Goal: Task Accomplishment & Management: Manage account settings

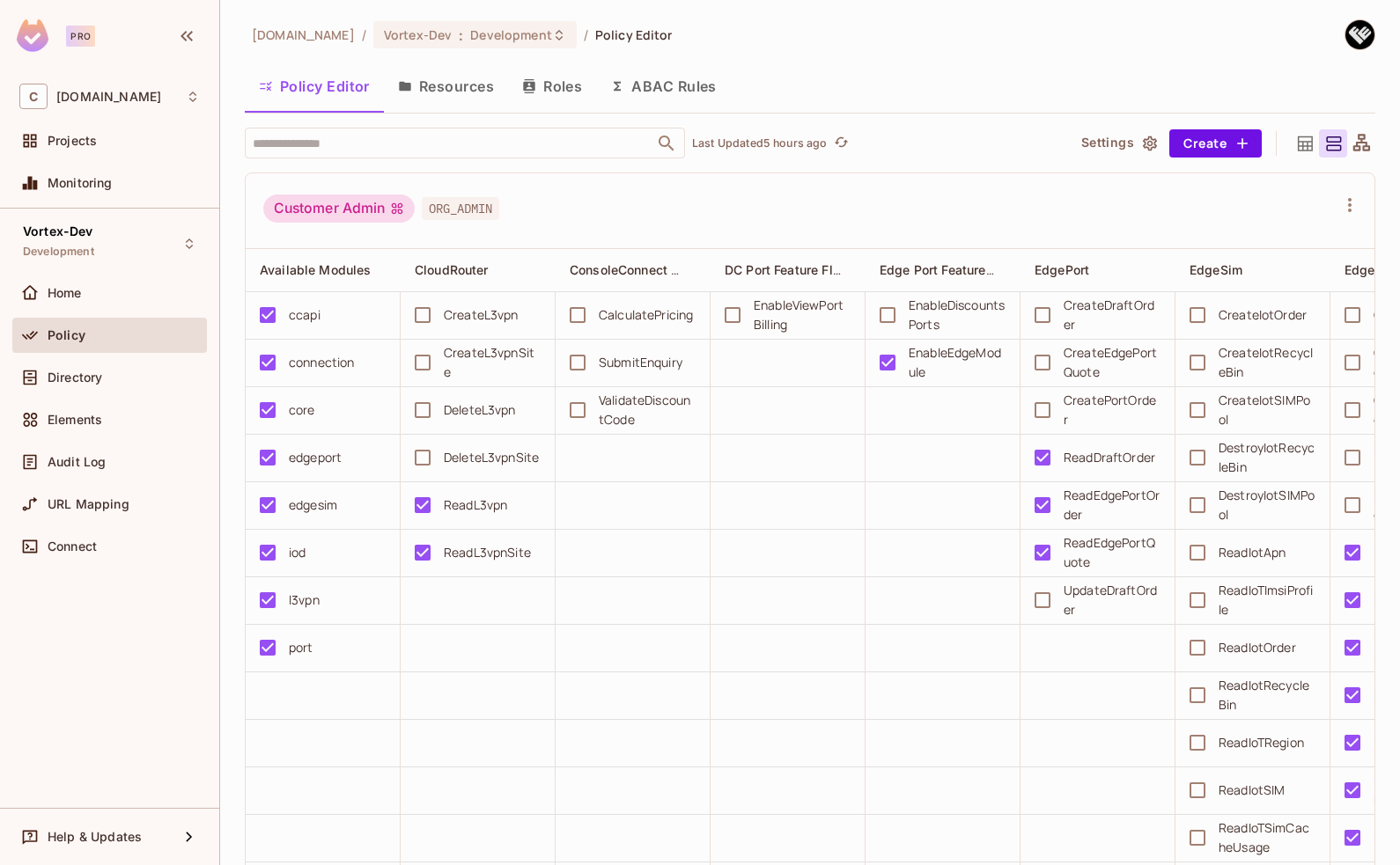
click at [459, 214] on span "ORG_ADMIN" at bounding box center [460, 208] width 77 height 23
click at [1298, 145] on icon at bounding box center [1305, 142] width 15 height 15
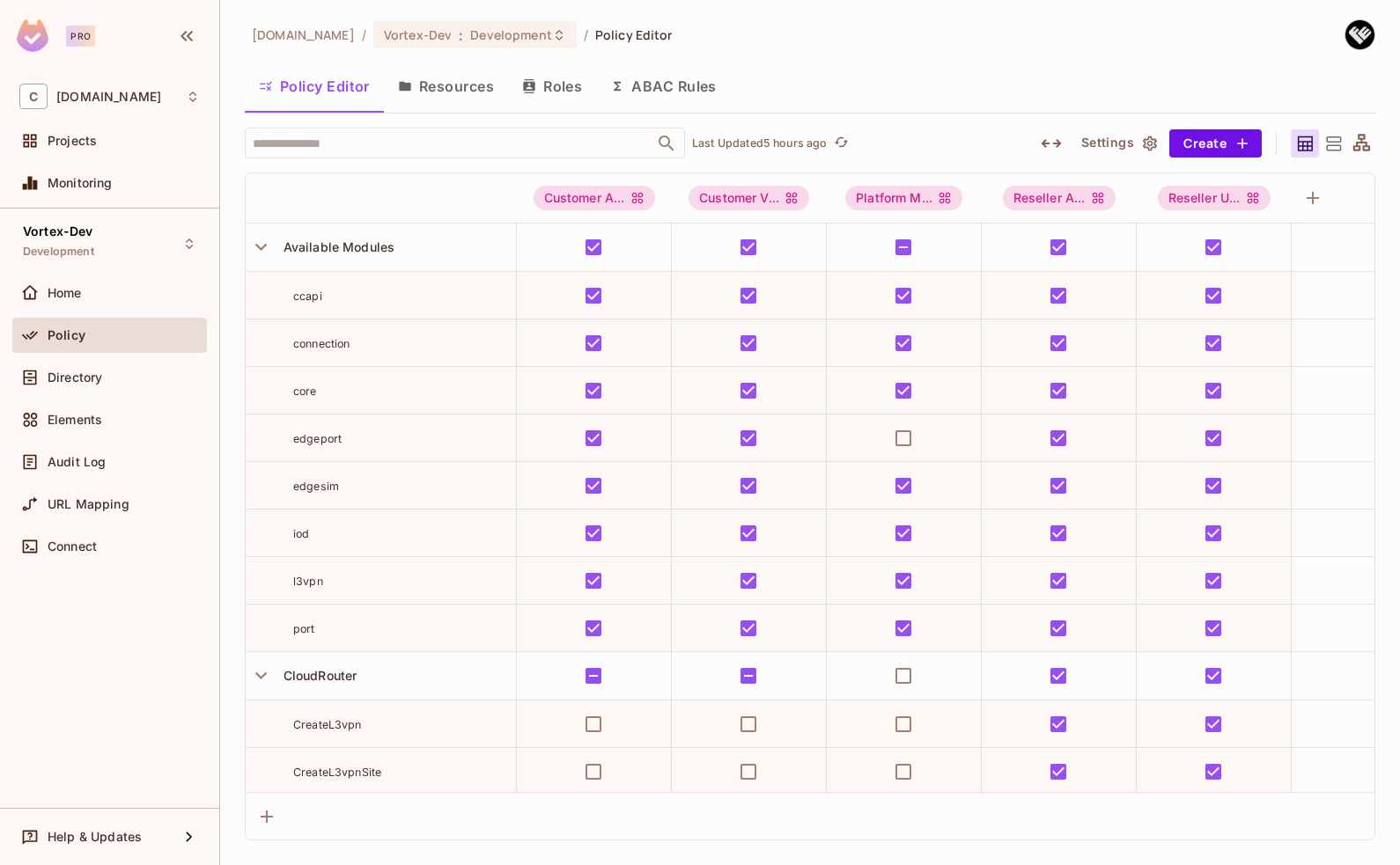
click at [1363, 134] on icon at bounding box center [1361, 141] width 17 height 17
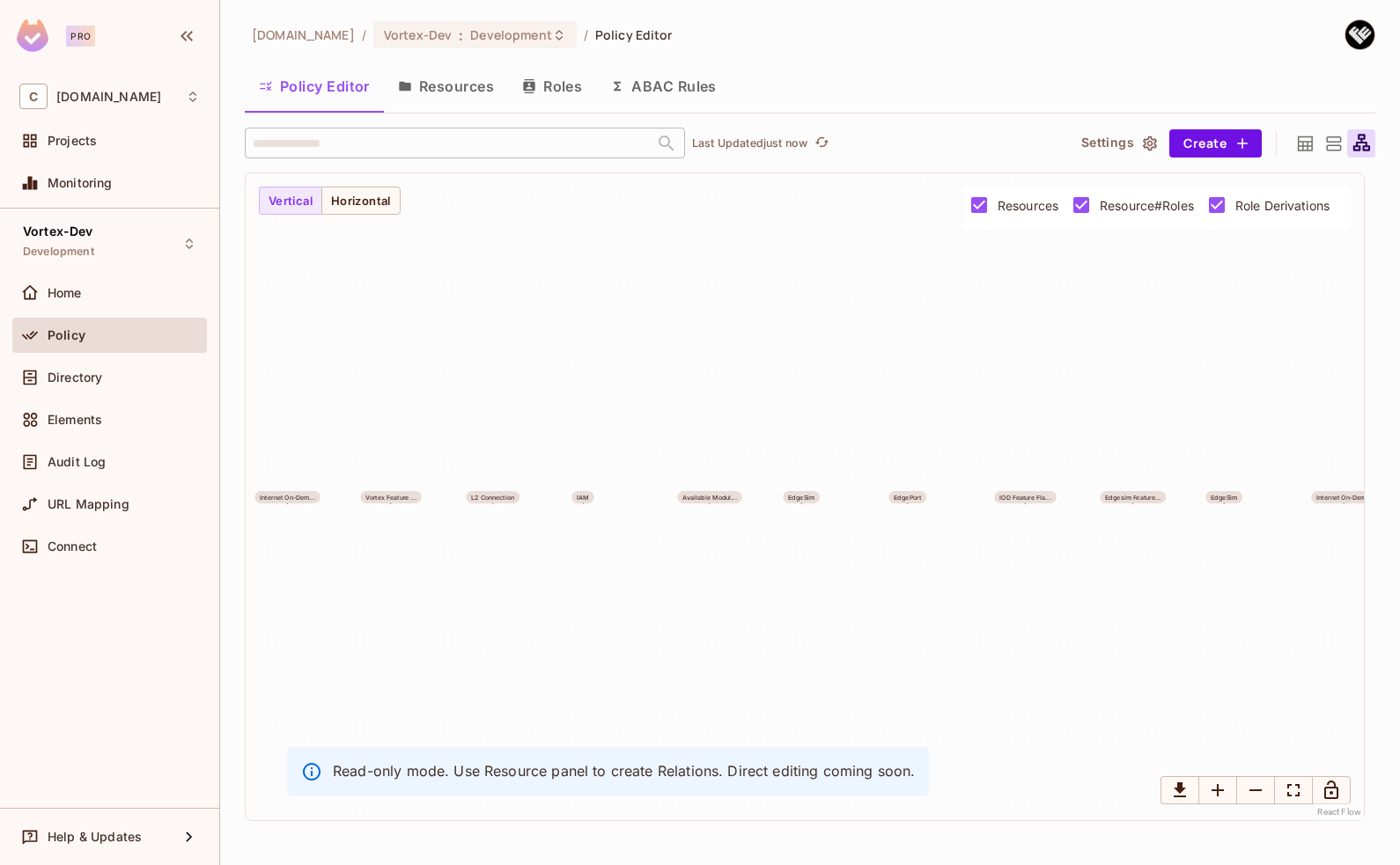
click at [1334, 144] on icon at bounding box center [1333, 143] width 15 height 14
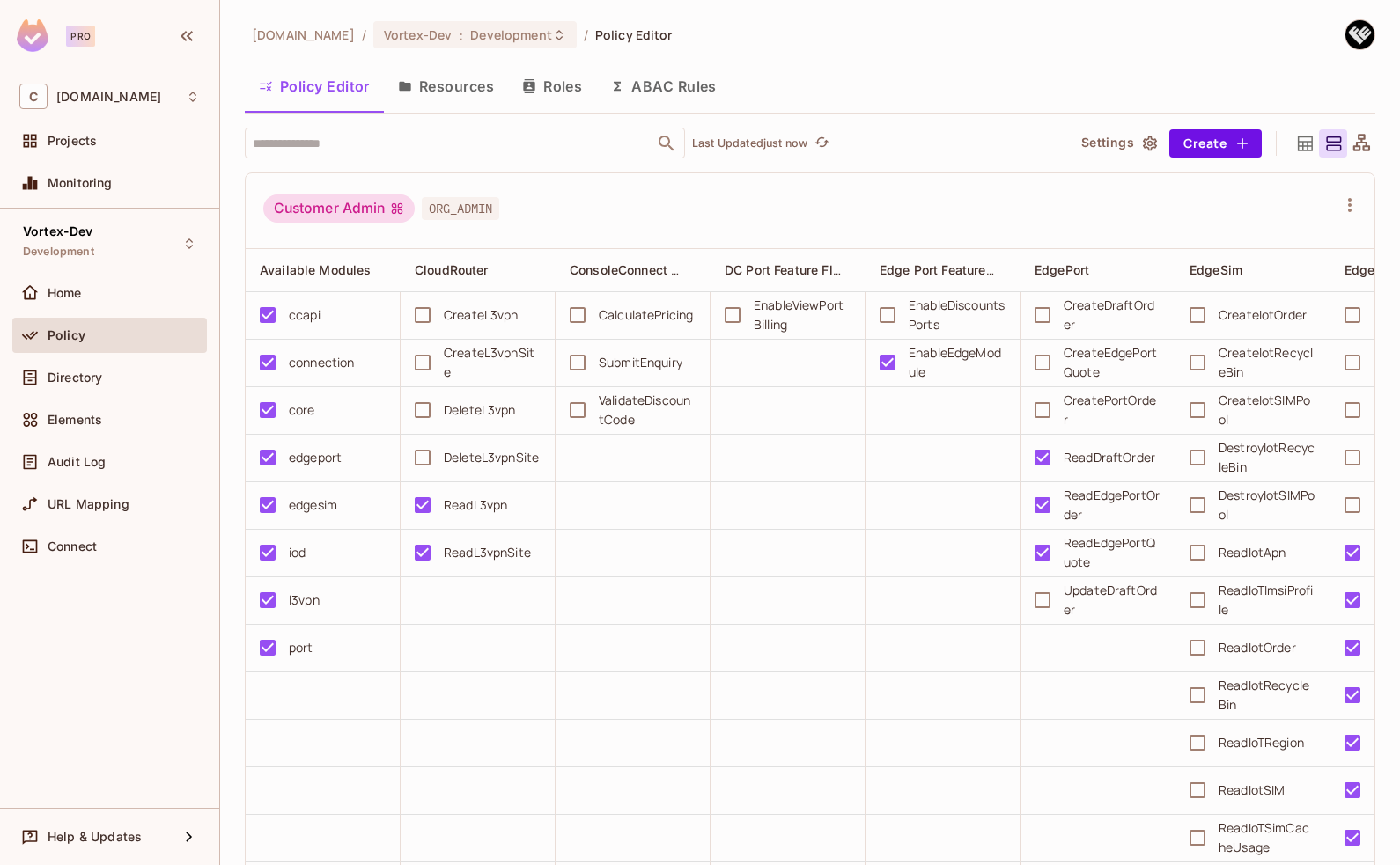
click at [1298, 145] on icon at bounding box center [1305, 142] width 15 height 15
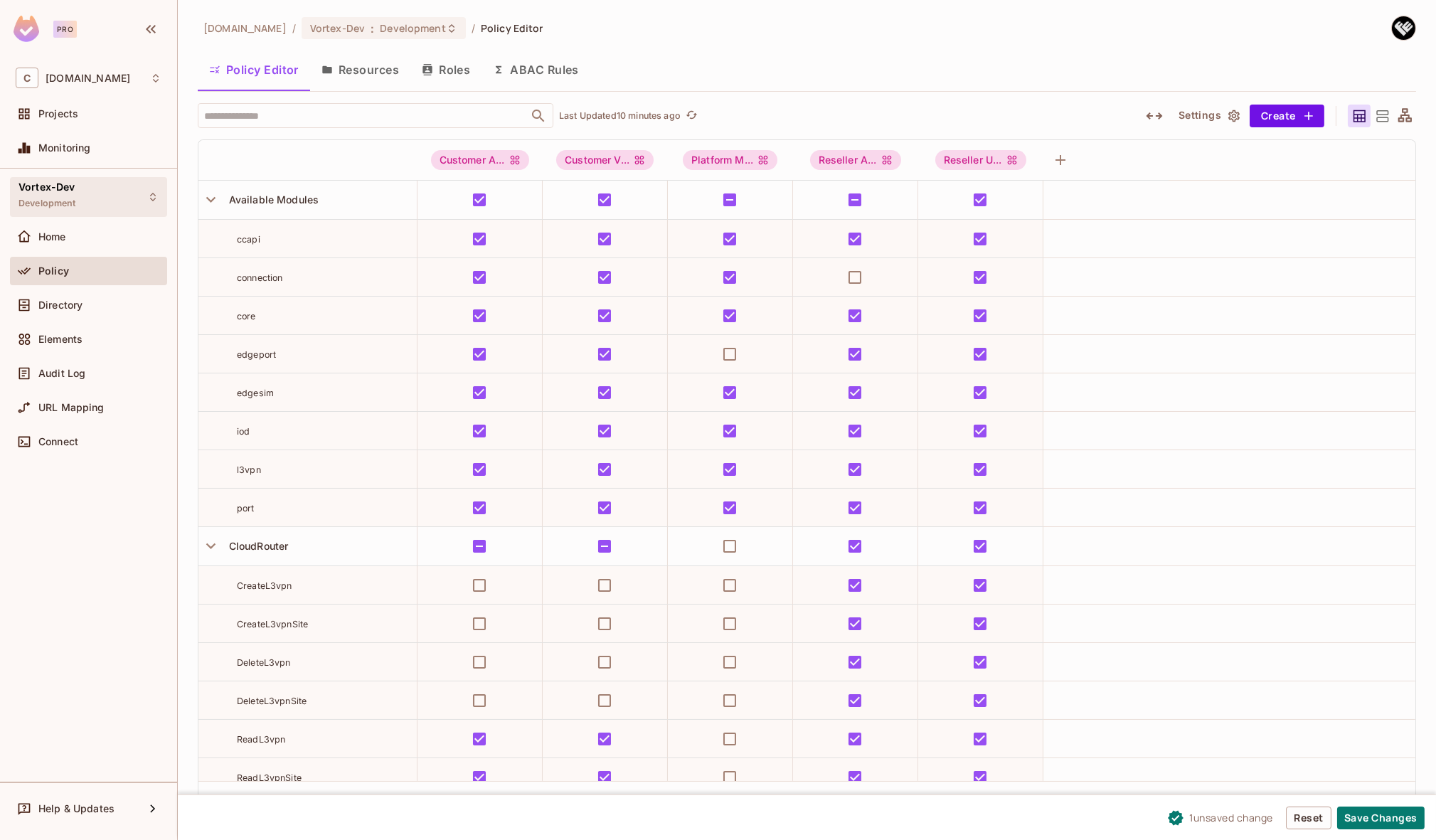
click at [86, 190] on div "Vortex-Dev Development" at bounding box center [88, 196] width 157 height 39
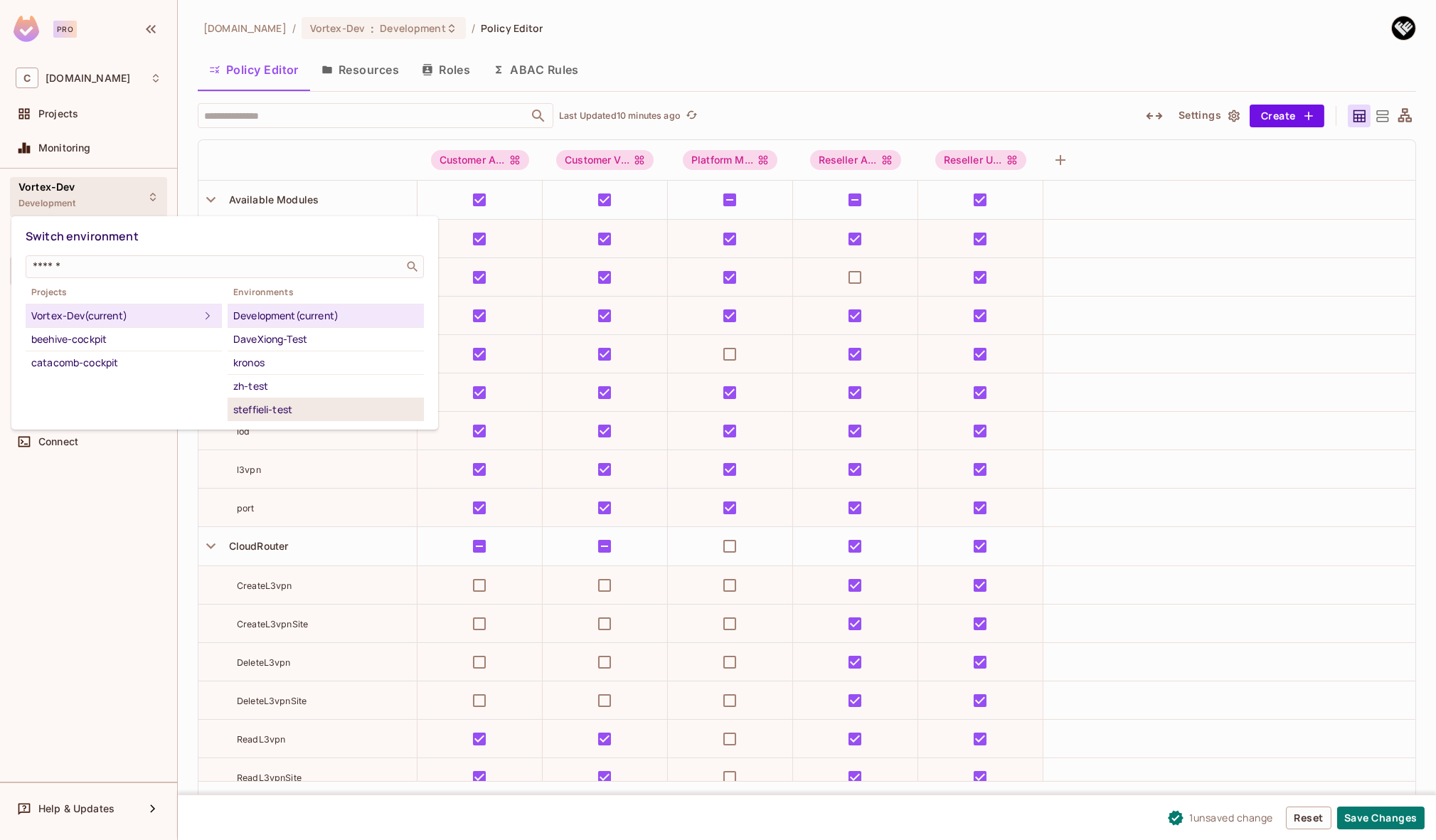
click at [269, 409] on div "steffieli-test" at bounding box center [325, 409] width 185 height 17
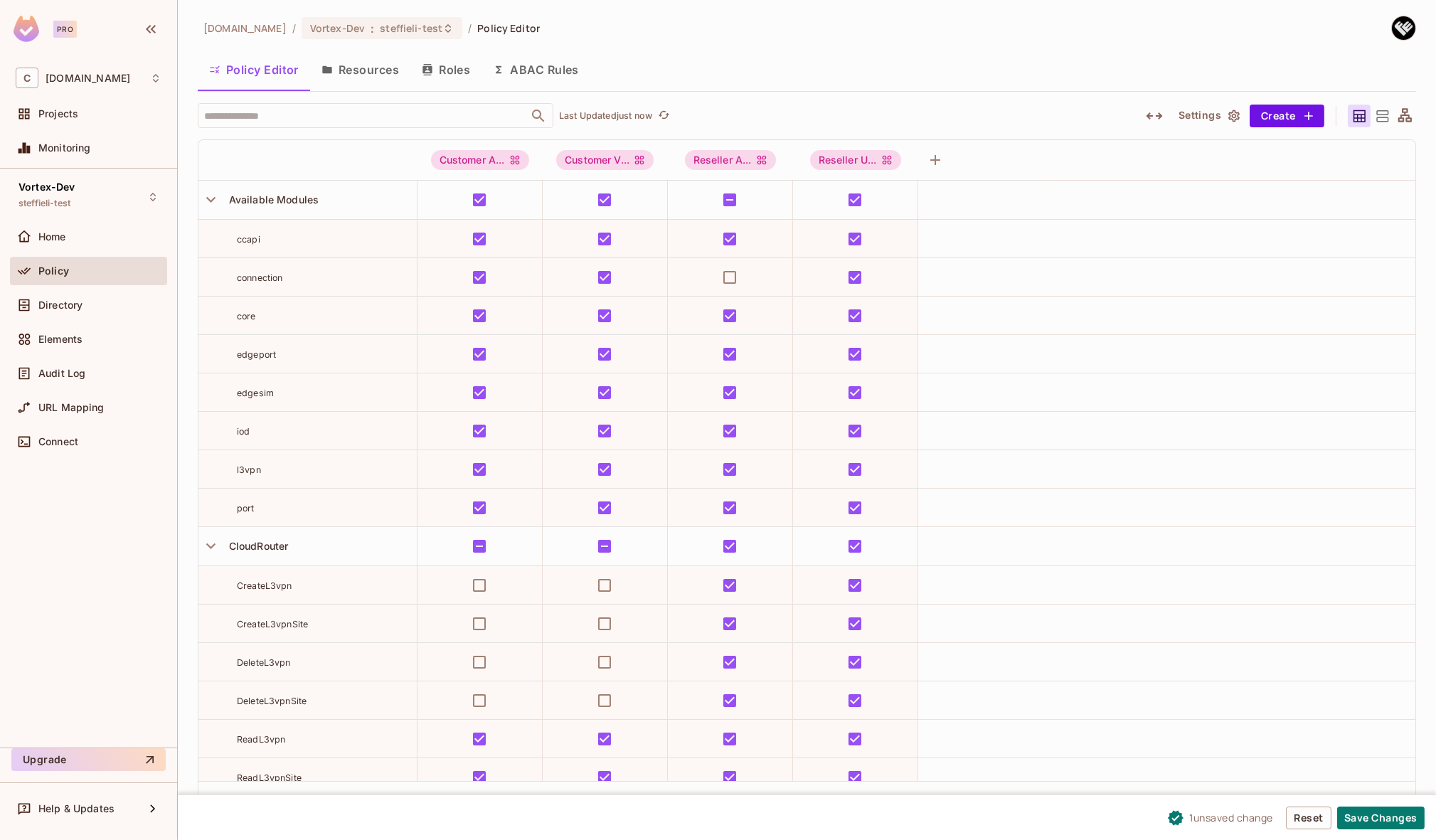
click at [346, 68] on button "Resources" at bounding box center [361, 69] width 101 height 36
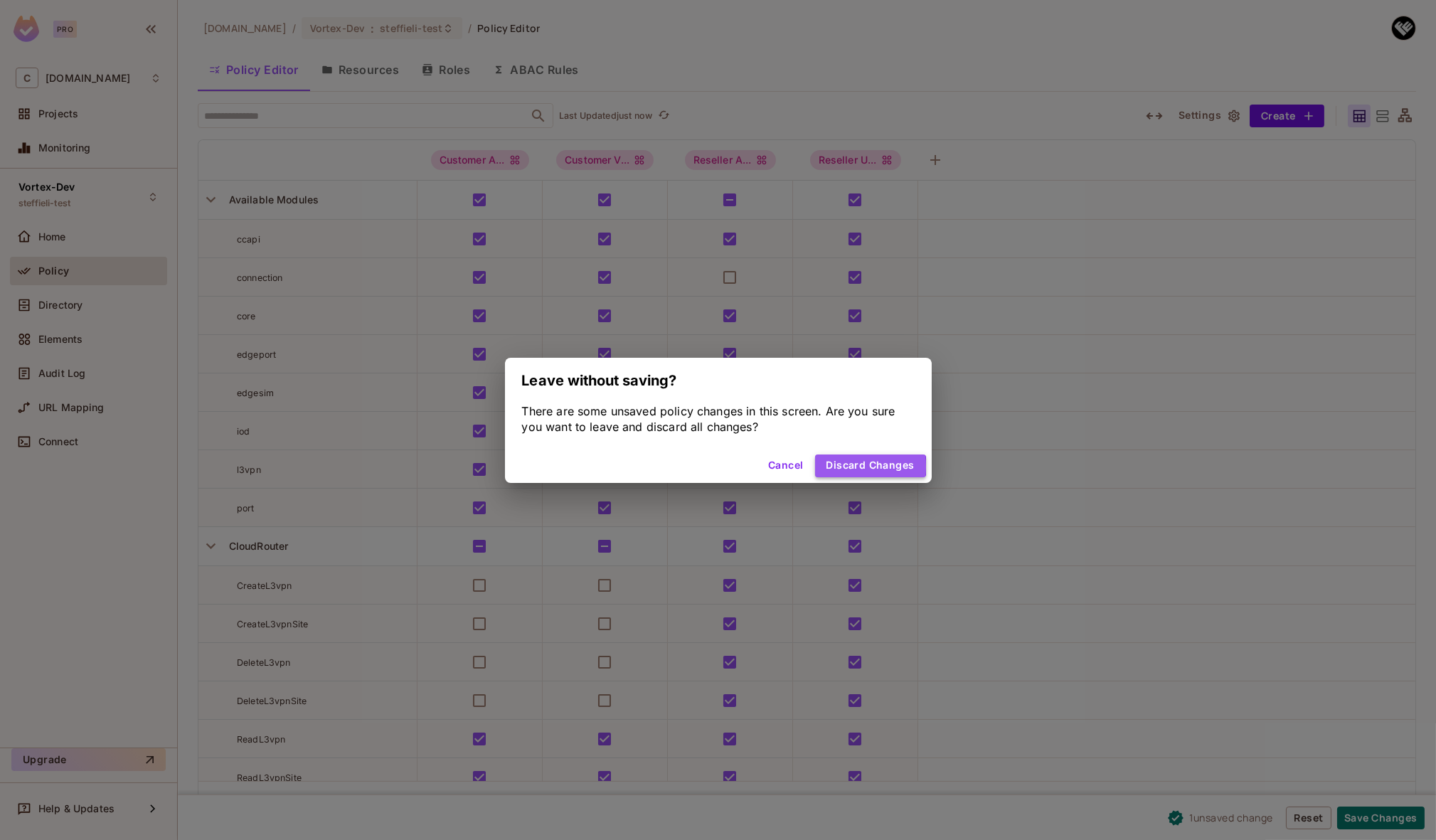
click at [837, 467] on button "Discard Changes" at bounding box center [870, 466] width 111 height 23
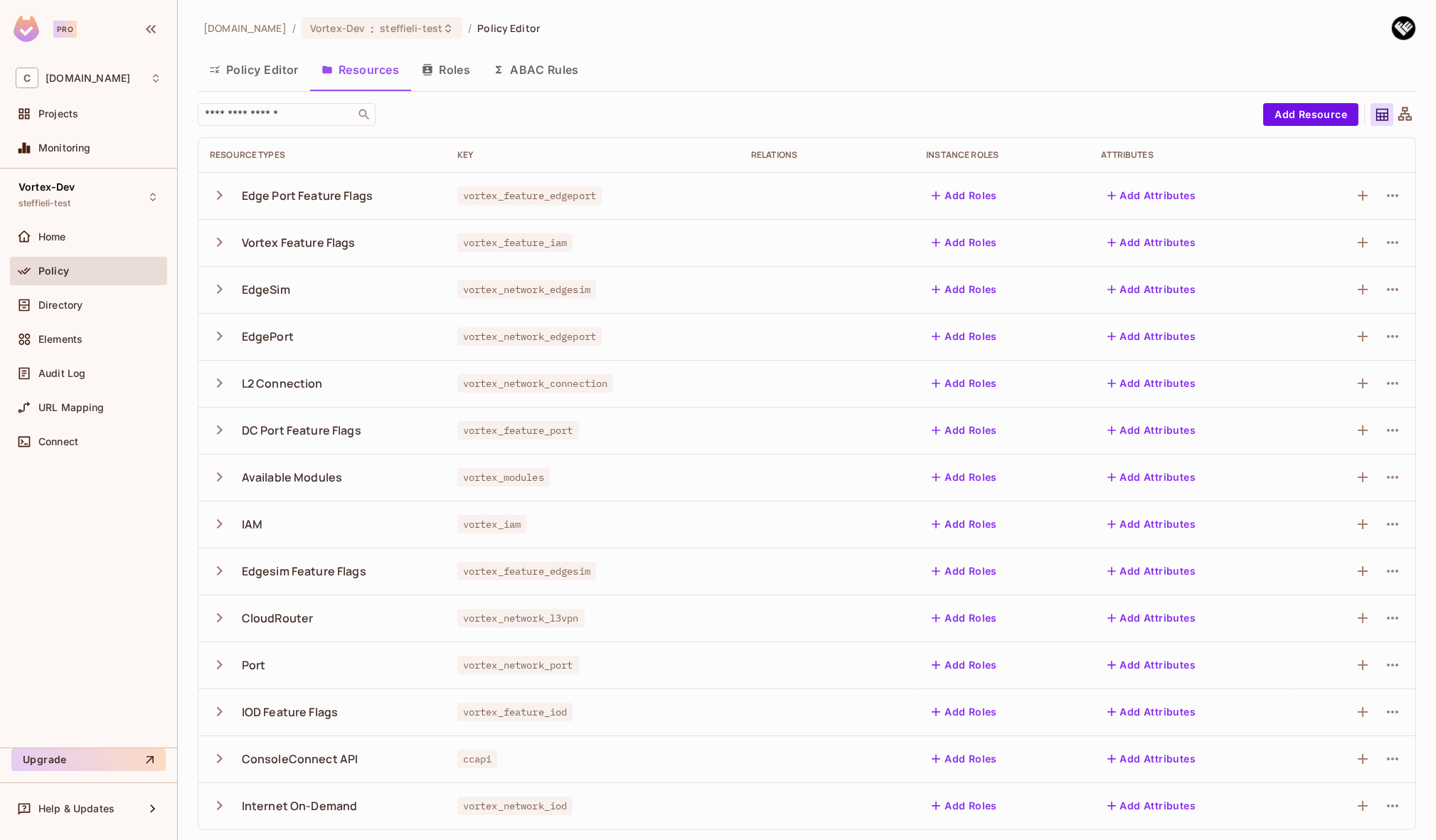
click at [231, 68] on button "Policy Editor" at bounding box center [254, 69] width 112 height 36
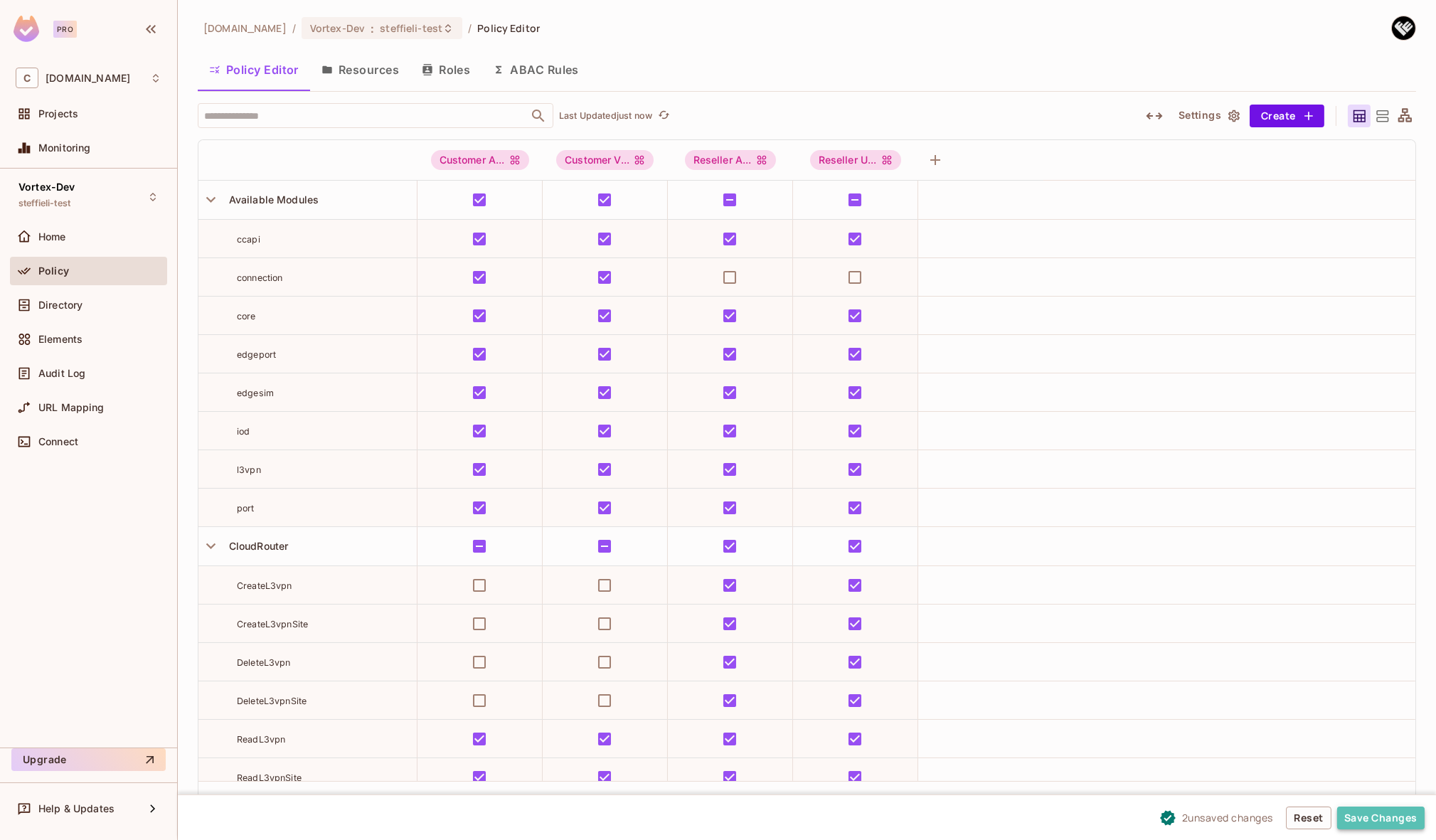
click at [1130, 698] on button "Save Changes" at bounding box center [1381, 818] width 88 height 23
drag, startPoint x: 1390, startPoint y: 818, endPoint x: 1252, endPoint y: 751, distance: 153.4
click at [1130, 698] on button "Save Changes" at bounding box center [1381, 818] width 88 height 23
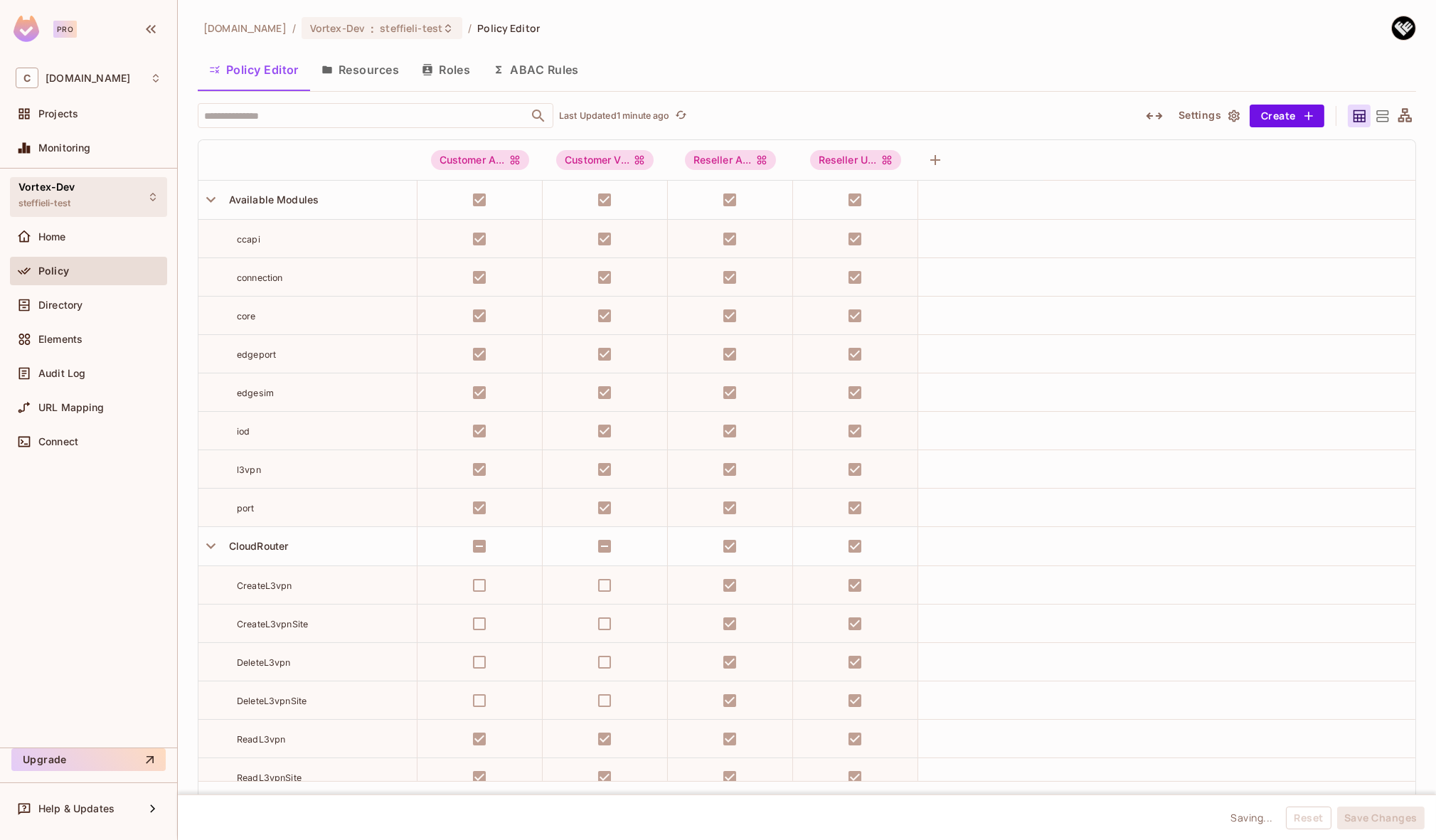
click at [130, 192] on div "Vortex-Dev steffieli-test" at bounding box center [88, 196] width 157 height 39
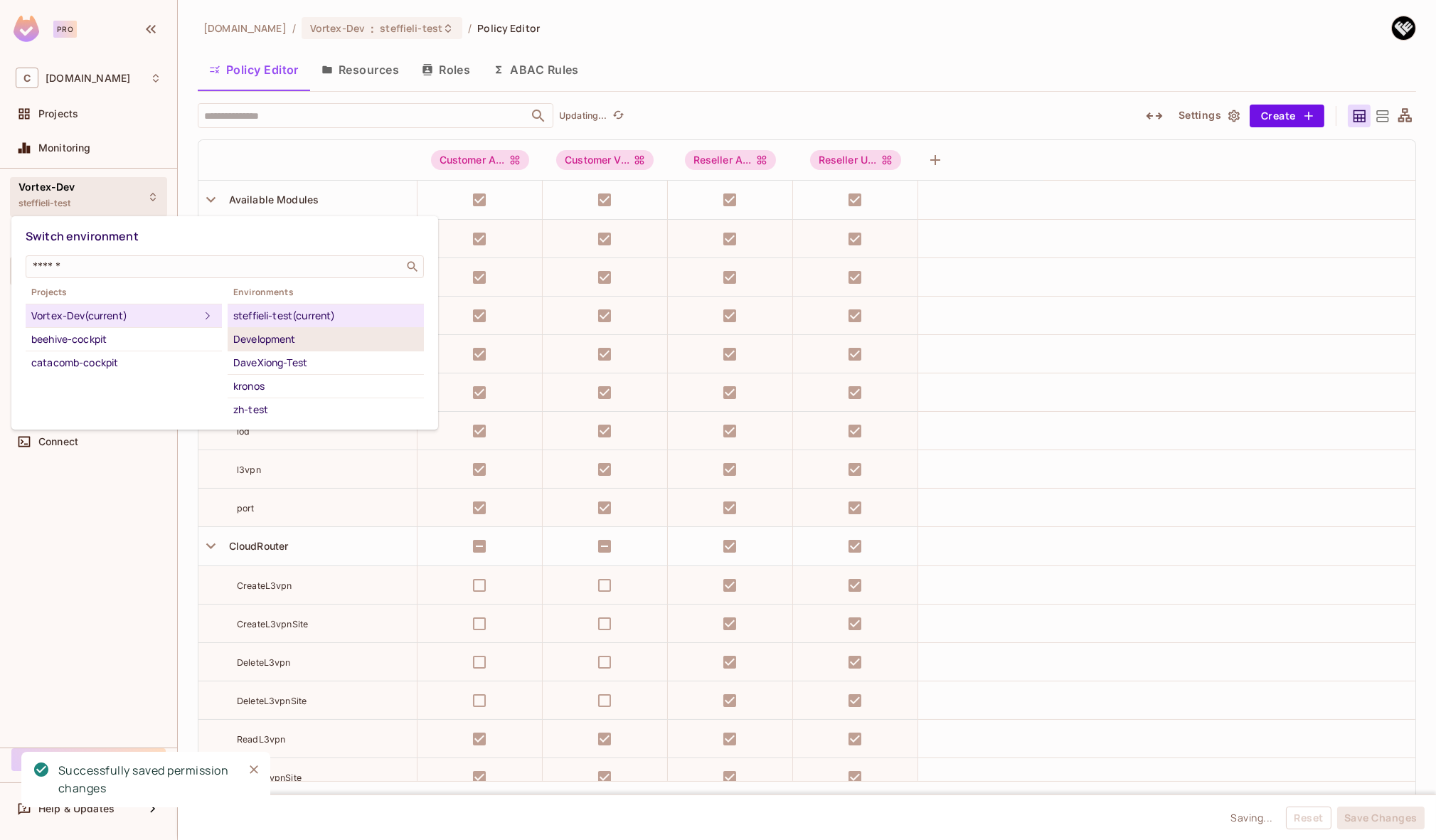
click at [278, 334] on div "Development" at bounding box center [325, 338] width 185 height 17
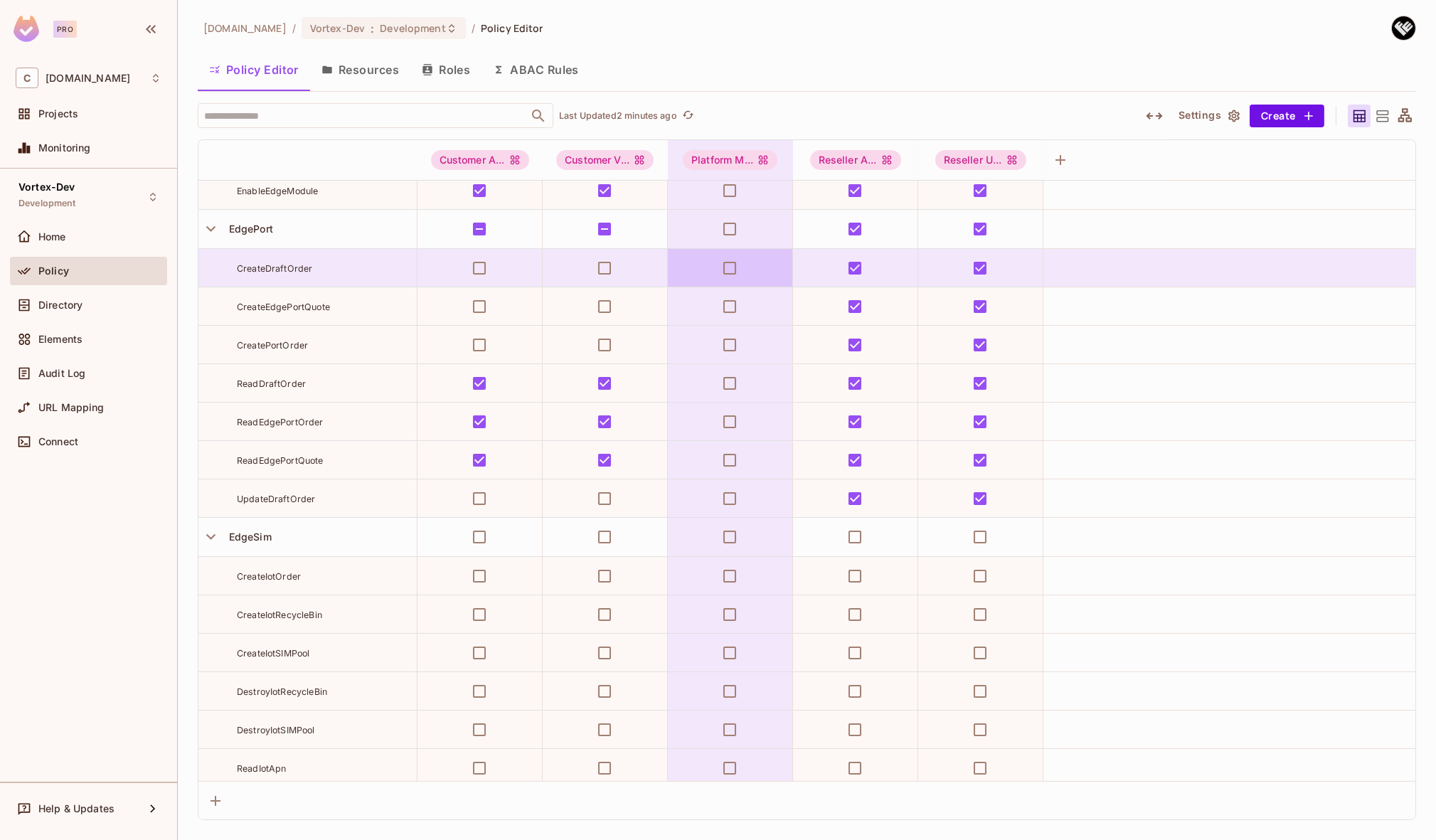
scroll to position [567, 0]
